Goal: Information Seeking & Learning: Check status

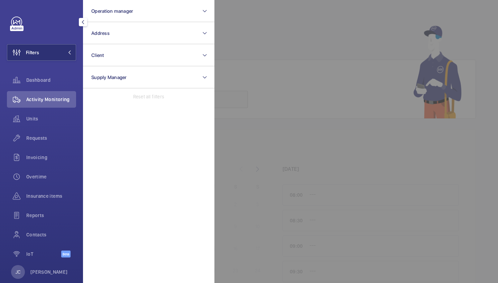
click at [107, 41] on button "Address" at bounding box center [148, 33] width 131 height 22
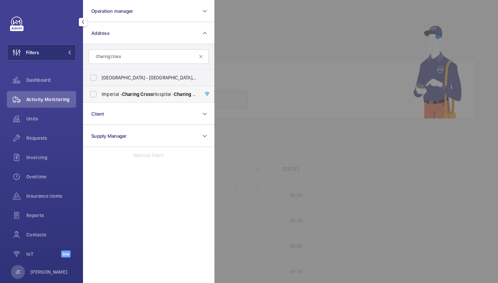
type input "Charing Cross"
click at [123, 96] on span "Charing" at bounding box center [130, 95] width 17 height 6
click at [100, 96] on input "Imperial - Charing Cross Hospital - Charing Cross Hospital, LONDON W6 8RF" at bounding box center [93, 94] width 14 height 14
checkbox input "true"
click at [56, 132] on div "Requests" at bounding box center [41, 138] width 69 height 17
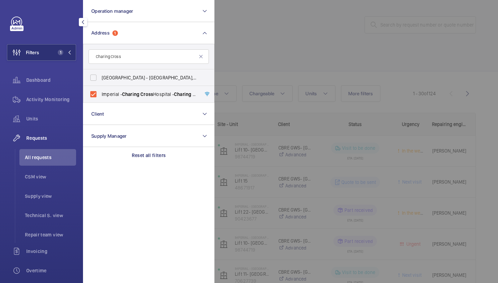
click at [271, 57] on div at bounding box center [463, 141] width 498 height 283
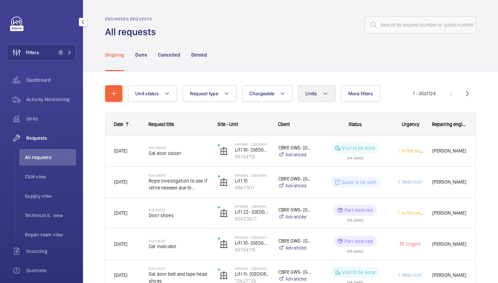
click at [314, 95] on span "Units" at bounding box center [310, 94] width 11 height 6
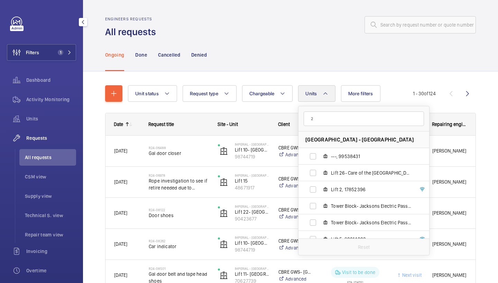
type input "23"
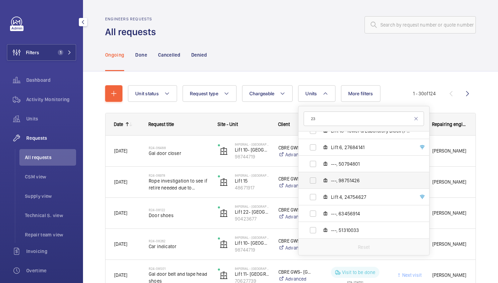
scroll to position [672, 0]
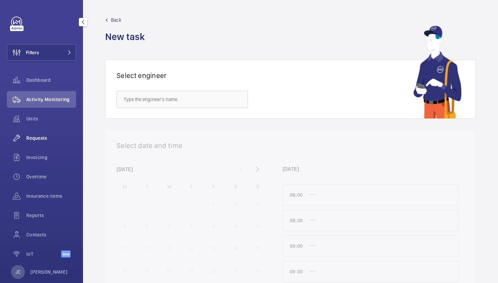
click at [45, 135] on span "Requests" at bounding box center [51, 138] width 50 height 7
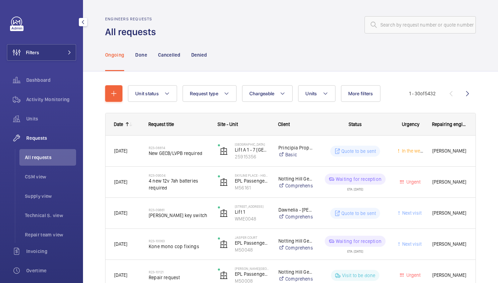
click at [54, 43] on div "Filters Dashboard Activity Monitoring Units Requests All requests CSM view Supp…" at bounding box center [41, 188] width 69 height 343
click at [57, 49] on button "Filters" at bounding box center [41, 52] width 69 height 17
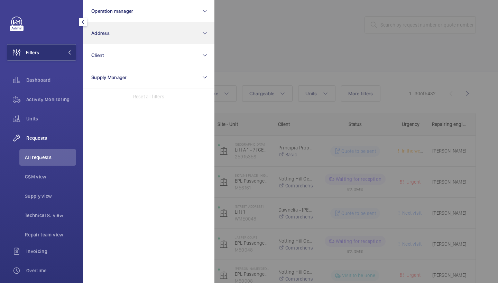
click at [139, 36] on button "Address" at bounding box center [148, 33] width 131 height 22
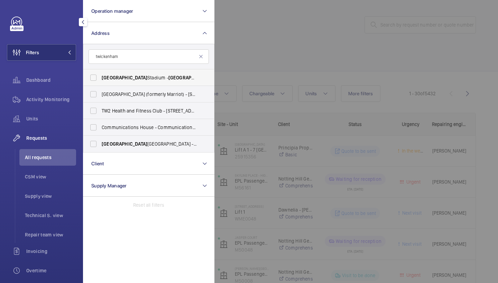
type input "twickenham"
click at [148, 76] on span "Twickenham Stadium - Twickenham Stadium, TWICKENHAM TW2 7BA" at bounding box center [149, 77] width 95 height 7
click at [100, 76] on input "Twickenham Stadium - Twickenham Stadium, TWICKENHAM TW2 7BA" at bounding box center [93, 78] width 14 height 14
checkbox input "true"
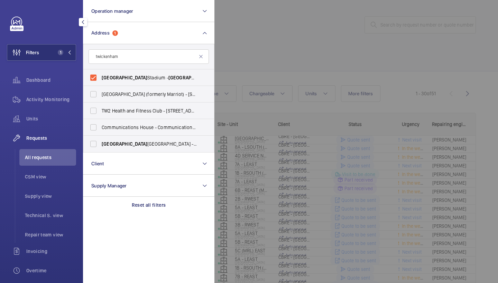
click at [329, 50] on div at bounding box center [463, 141] width 498 height 283
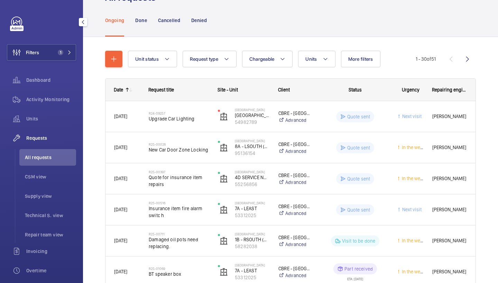
scroll to position [35, 0]
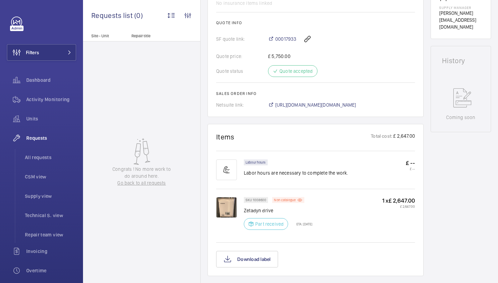
scroll to position [276, 0]
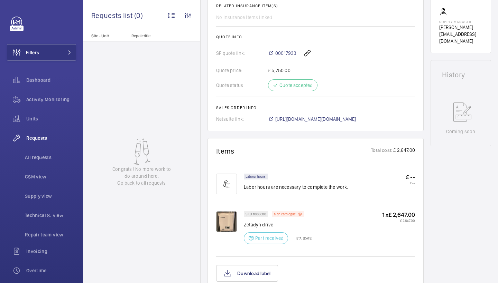
click at [347, 119] on span "https://6461500.app.netsuite.com/app/accounting/transactions/salesord.nl?id=244…" at bounding box center [315, 119] width 81 height 7
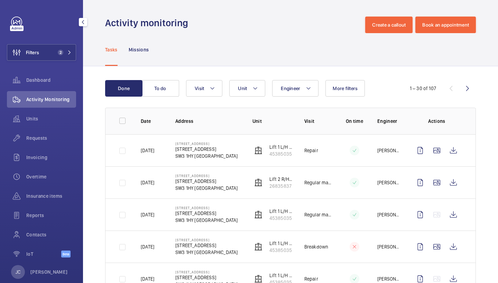
click at [66, 54] on span "2" at bounding box center [63, 53] width 17 height 6
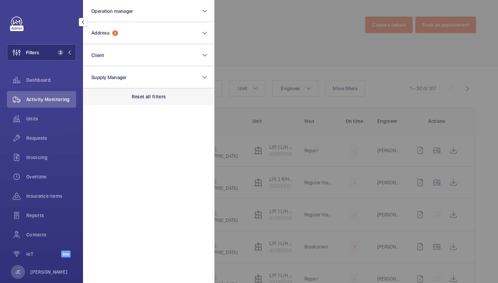
click at [154, 100] on p "Reset all filters" at bounding box center [149, 96] width 34 height 7
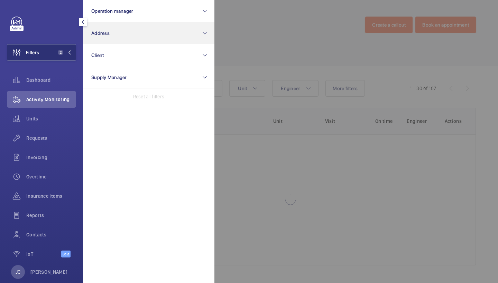
click at [146, 40] on button "Address" at bounding box center [148, 33] width 131 height 22
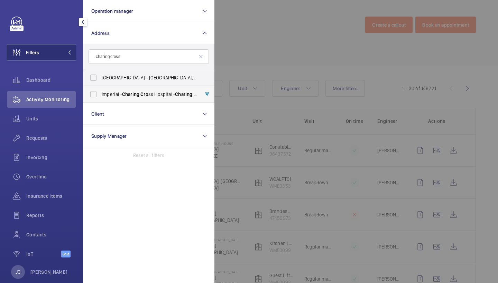
type input "charing cross"
click at [138, 90] on label "Imperial - [GEOGRAPHIC_DATA] - [GEOGRAPHIC_DATA]" at bounding box center [143, 94] width 120 height 17
click at [100, 90] on input "Imperial - [GEOGRAPHIC_DATA] - [GEOGRAPHIC_DATA]" at bounding box center [93, 94] width 14 height 14
checkbox input "true"
click at [45, 98] on span "Activity Monitoring" at bounding box center [51, 99] width 50 height 7
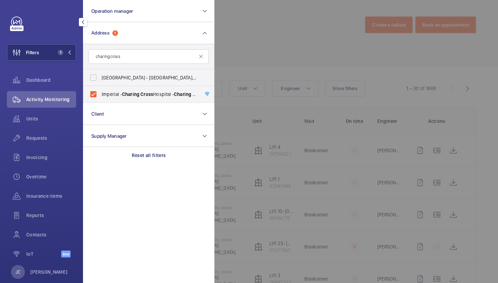
click at [232, 62] on div at bounding box center [463, 141] width 498 height 283
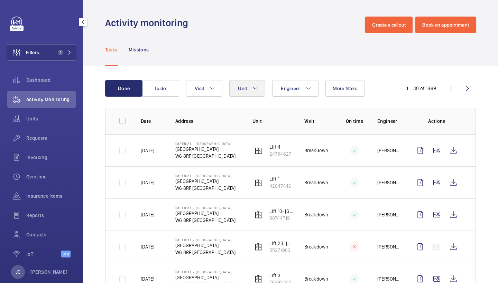
click at [264, 90] on button "Unit" at bounding box center [247, 88] width 36 height 17
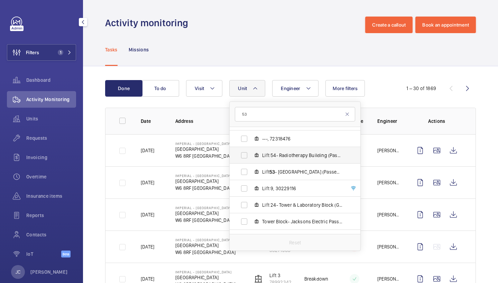
scroll to position [502, 0]
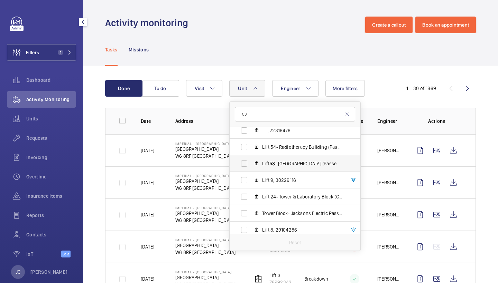
type input "53"
click at [295, 168] on label "Lift 53 - [GEOGRAPHIC_DATA] (Passenger), 61400993" at bounding box center [289, 164] width 120 height 17
click at [251, 168] on input "Lift 53 - [GEOGRAPHIC_DATA] (Passenger), 61400993" at bounding box center [244, 164] width 14 height 14
checkbox input "true"
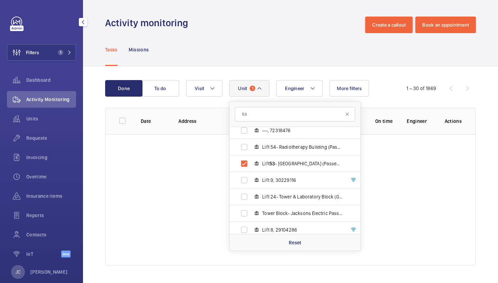
click at [277, 69] on div "Done To do Engineer Unit 1 53 Imperial - Charing Cross Hospital - Charing Cross…" at bounding box center [290, 174] width 415 height 216
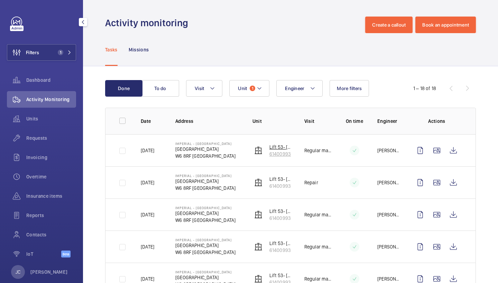
click at [281, 148] on p "Lift 53- [GEOGRAPHIC_DATA] (Passenger)" at bounding box center [281, 147] width 24 height 7
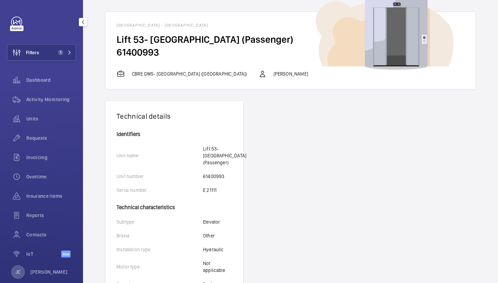
scroll to position [28, 0]
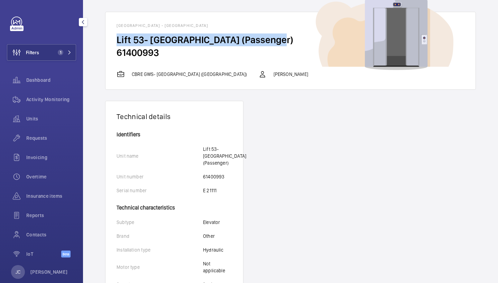
drag, startPoint x: 117, startPoint y: 37, endPoint x: 276, endPoint y: 45, distance: 159.5
click at [276, 45] on h2 "Lift 53- [GEOGRAPHIC_DATA] (Passenger)" at bounding box center [290, 40] width 348 height 13
copy h2 "Lift 53- [GEOGRAPHIC_DATA] (Passenger)"
drag, startPoint x: 116, startPoint y: 52, endPoint x: 161, endPoint y: 51, distance: 44.2
click at [161, 51] on h2 "61400993" at bounding box center [290, 52] width 348 height 13
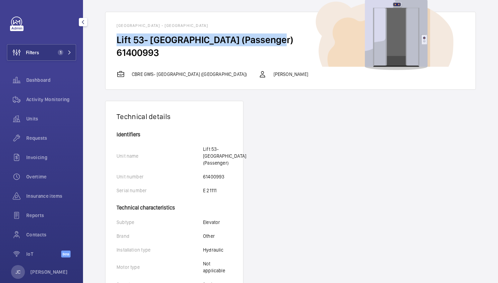
copy h2 "61400993"
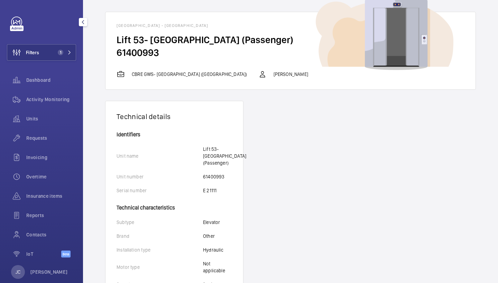
drag, startPoint x: 118, startPoint y: 51, endPoint x: 159, endPoint y: 50, distance: 41.1
click at [160, 50] on h2 "61400993" at bounding box center [290, 52] width 348 height 13
copy h2 "61400993"
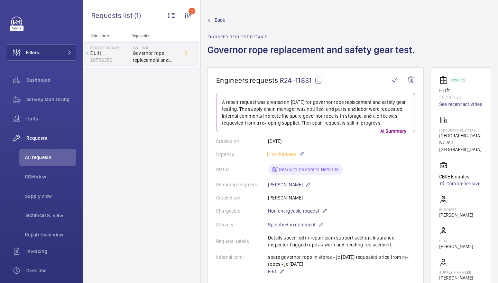
scroll to position [385, 0]
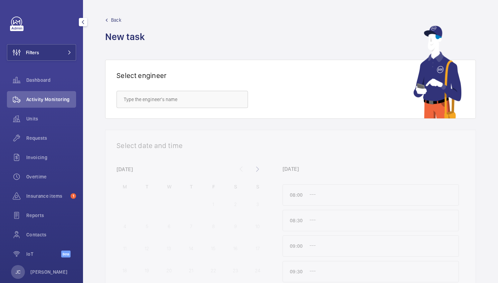
click at [61, 62] on div "Filters Dashboard Activity Monitoring Units Requests Invoicing Overtime Insuran…" at bounding box center [41, 141] width 69 height 249
click at [66, 54] on span at bounding box center [67, 52] width 8 height 4
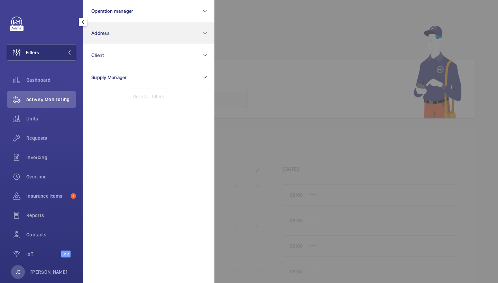
click at [135, 34] on button "Address" at bounding box center [148, 33] width 131 height 22
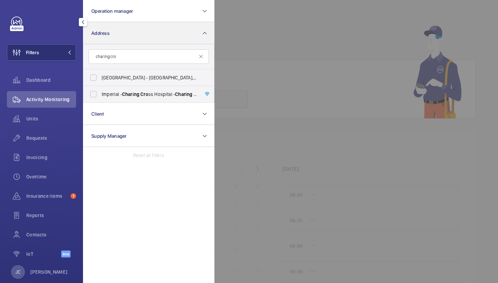
type input "charing cross"
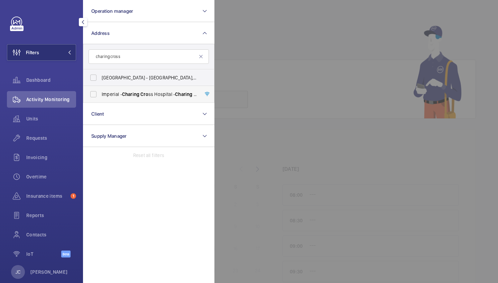
drag, startPoint x: 135, startPoint y: 34, endPoint x: 139, endPoint y: 89, distance: 55.1
click at [139, 89] on label "Imperial - [GEOGRAPHIC_DATA] - [GEOGRAPHIC_DATA]" at bounding box center [143, 94] width 120 height 17
click at [100, 89] on input "Imperial - [GEOGRAPHIC_DATA] - [GEOGRAPHIC_DATA]" at bounding box center [93, 94] width 14 height 14
checkbox input "true"
click at [60, 139] on span "Requests" at bounding box center [51, 138] width 50 height 7
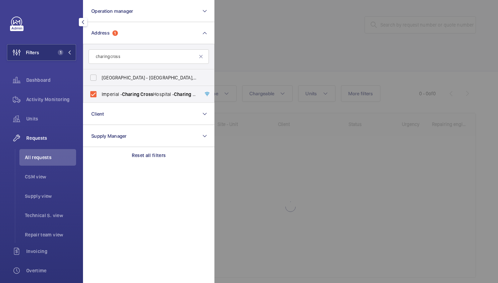
click at [332, 47] on div at bounding box center [463, 141] width 498 height 283
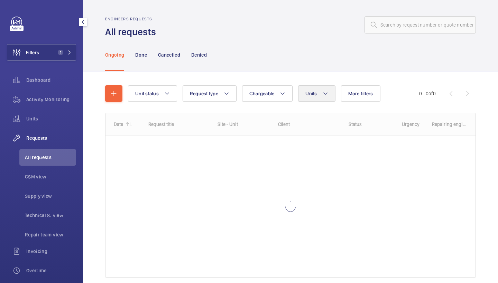
click at [316, 91] on button "Units" at bounding box center [316, 93] width 37 height 17
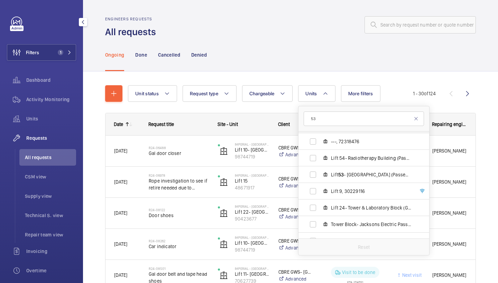
scroll to position [499, 0]
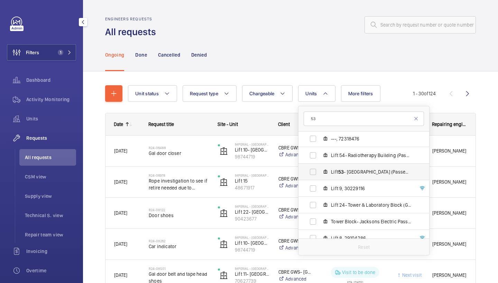
type input "53"
click at [369, 174] on span "Lift 53 - [GEOGRAPHIC_DATA] (Passenger), 61400993" at bounding box center [371, 172] width 80 height 7
click at [320, 174] on input "Lift 53 - [GEOGRAPHIC_DATA] (Passenger), 61400993" at bounding box center [313, 172] width 14 height 14
checkbox input "true"
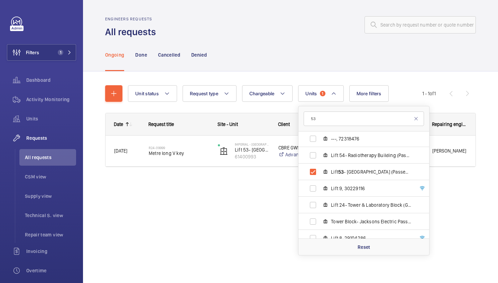
click at [261, 82] on div "Unit status Request type Chargeable Units 1 53 Imperial - [GEOGRAPHIC_DATA] - […" at bounding box center [290, 129] width 370 height 110
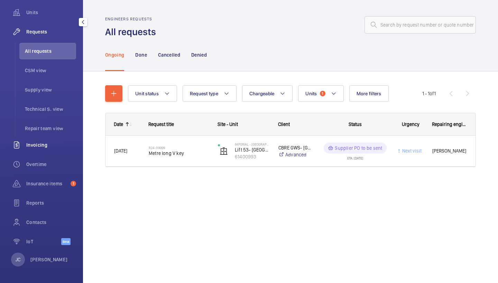
scroll to position [106, 0]
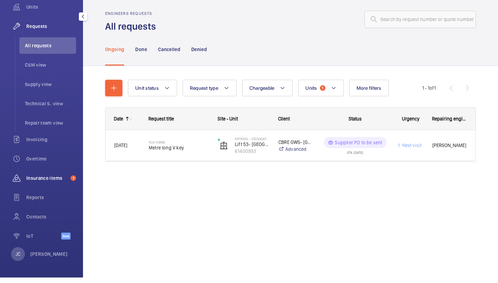
click at [45, 180] on span "Insurance items" at bounding box center [46, 183] width 41 height 7
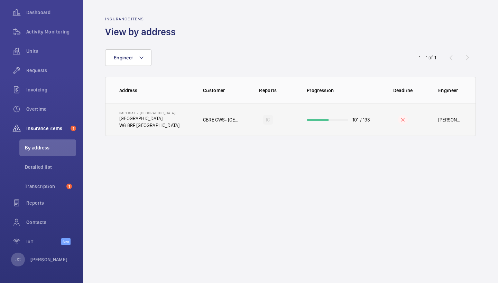
click at [179, 113] on p "Imperial - [GEOGRAPHIC_DATA]" at bounding box center [149, 113] width 60 height 4
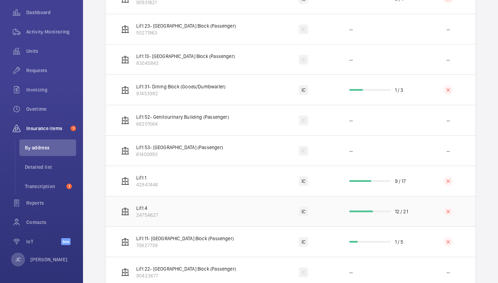
scroll to position [817, 0]
click at [239, 148] on td "Lift 53- [GEOGRAPHIC_DATA] (Passenger) 61400993" at bounding box center [186, 150] width 163 height 30
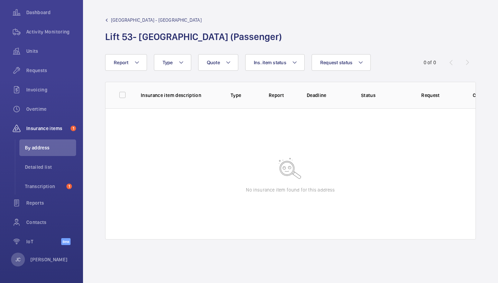
click at [132, 19] on span "[GEOGRAPHIC_DATA] - [GEOGRAPHIC_DATA]" at bounding box center [156, 20] width 91 height 7
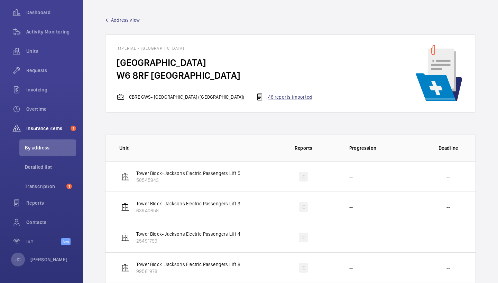
click at [283, 99] on div "48 reports imported" at bounding box center [283, 97] width 56 height 8
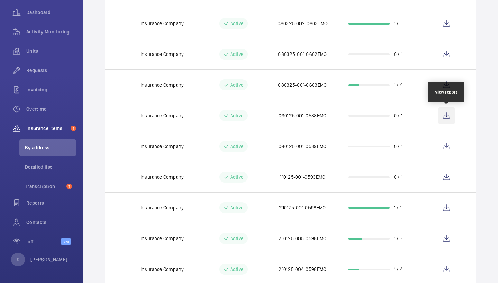
scroll to position [68, 0]
click at [444, 116] on wm-front-icon-button at bounding box center [446, 115] width 17 height 17
